Goal: Transaction & Acquisition: Purchase product/service

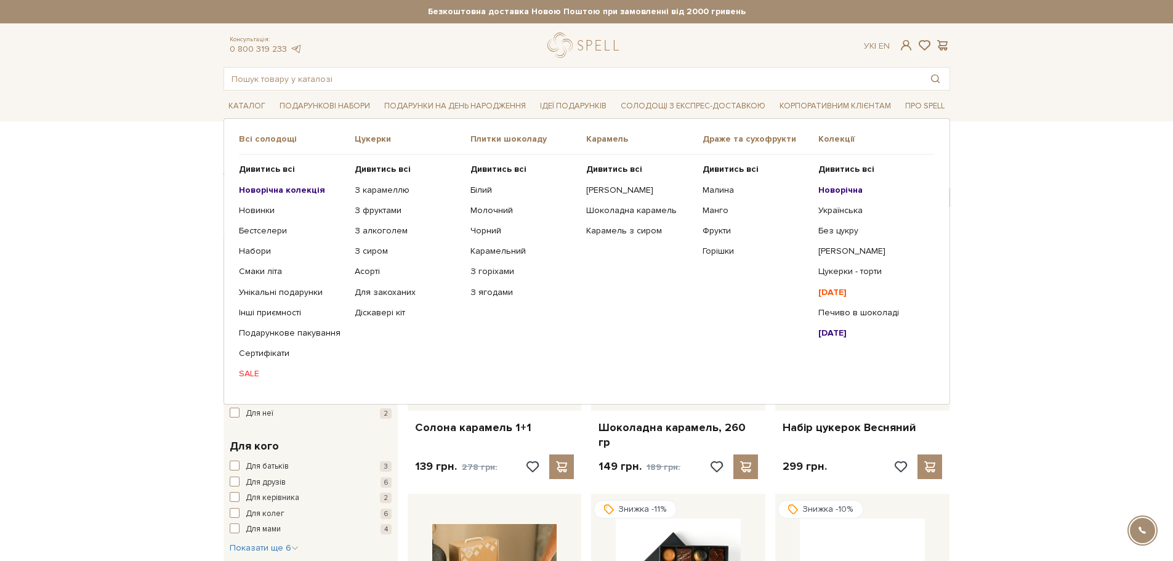
click at [251, 374] on link "SALE" at bounding box center [292, 373] width 107 height 11
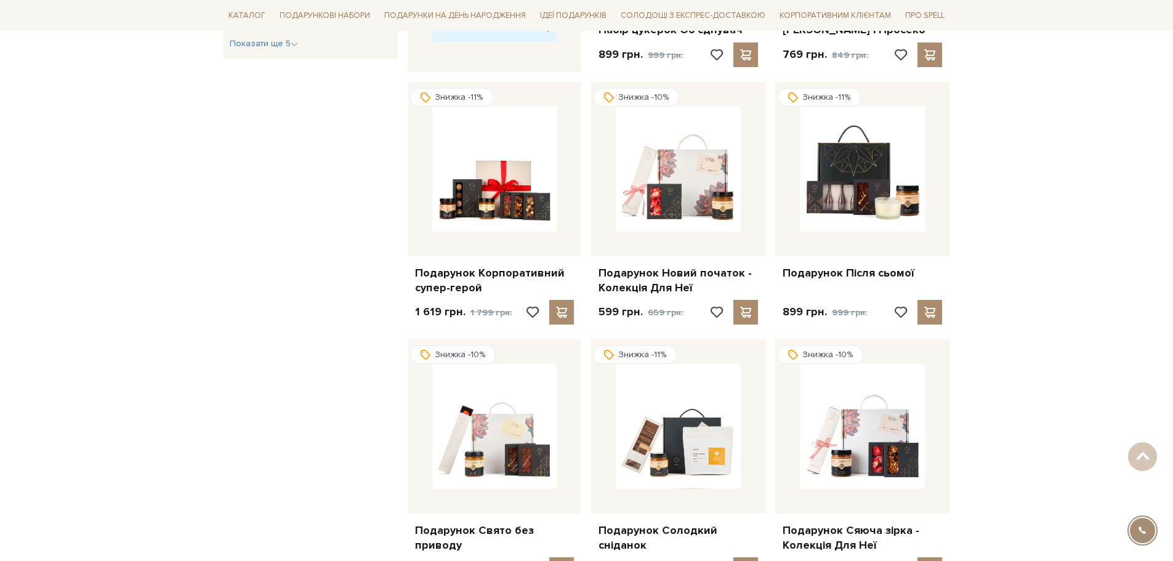
scroll to position [616, 0]
